Goal: Find specific page/section: Find specific page/section

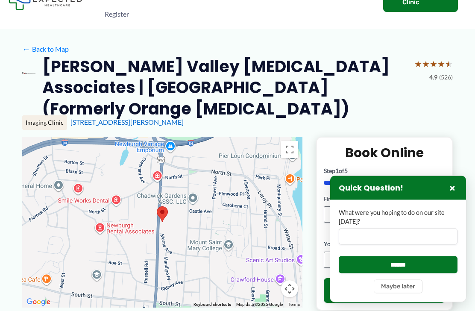
scroll to position [49, 0]
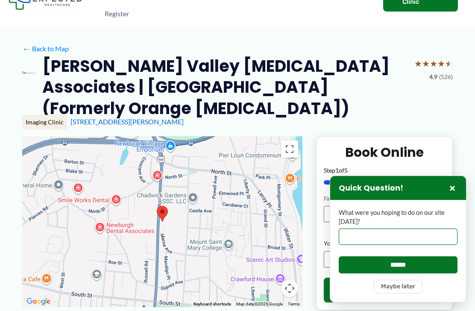
click at [360, 245] on input "What were you hoping to do on our site [DATE]?" at bounding box center [398, 236] width 119 height 16
type input "**********"
click at [397, 273] on input "******" at bounding box center [398, 264] width 119 height 17
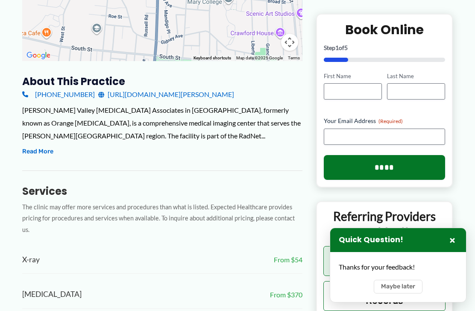
scroll to position [3, 3]
click at [452, 245] on button "×" at bounding box center [452, 240] width 10 height 10
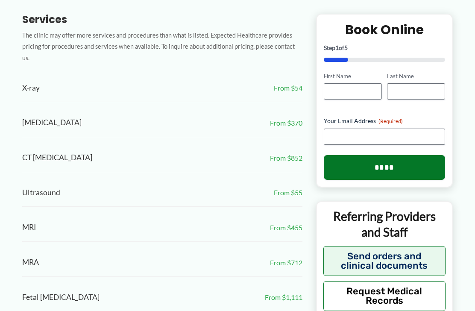
scroll to position [466, 0]
click at [42, 75] on div "X-ray From $54" at bounding box center [162, 89] width 280 height 28
click at [286, 82] on span "From $54" at bounding box center [288, 88] width 29 height 13
click at [39, 82] on span "X-ray" at bounding box center [31, 89] width 18 height 14
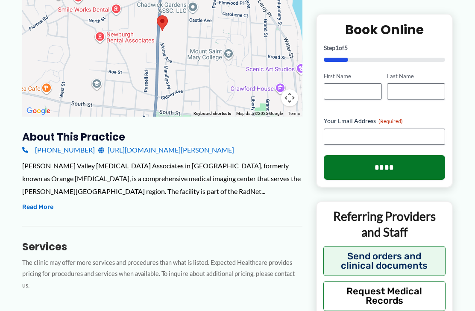
scroll to position [240, 0]
click at [49, 201] on button "Read More" at bounding box center [37, 206] width 31 height 10
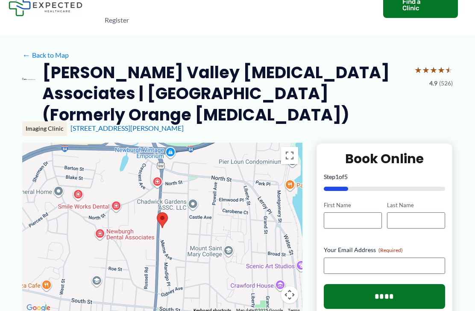
scroll to position [0, 0]
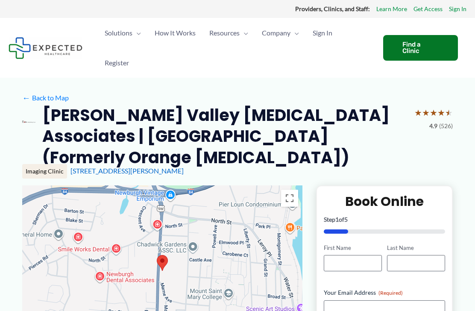
click at [416, 52] on div "Find a Clinic" at bounding box center [420, 48] width 75 height 26
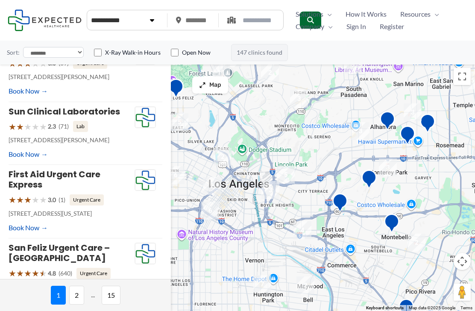
scroll to position [176, 0]
